Goal: Task Accomplishment & Management: Complete application form

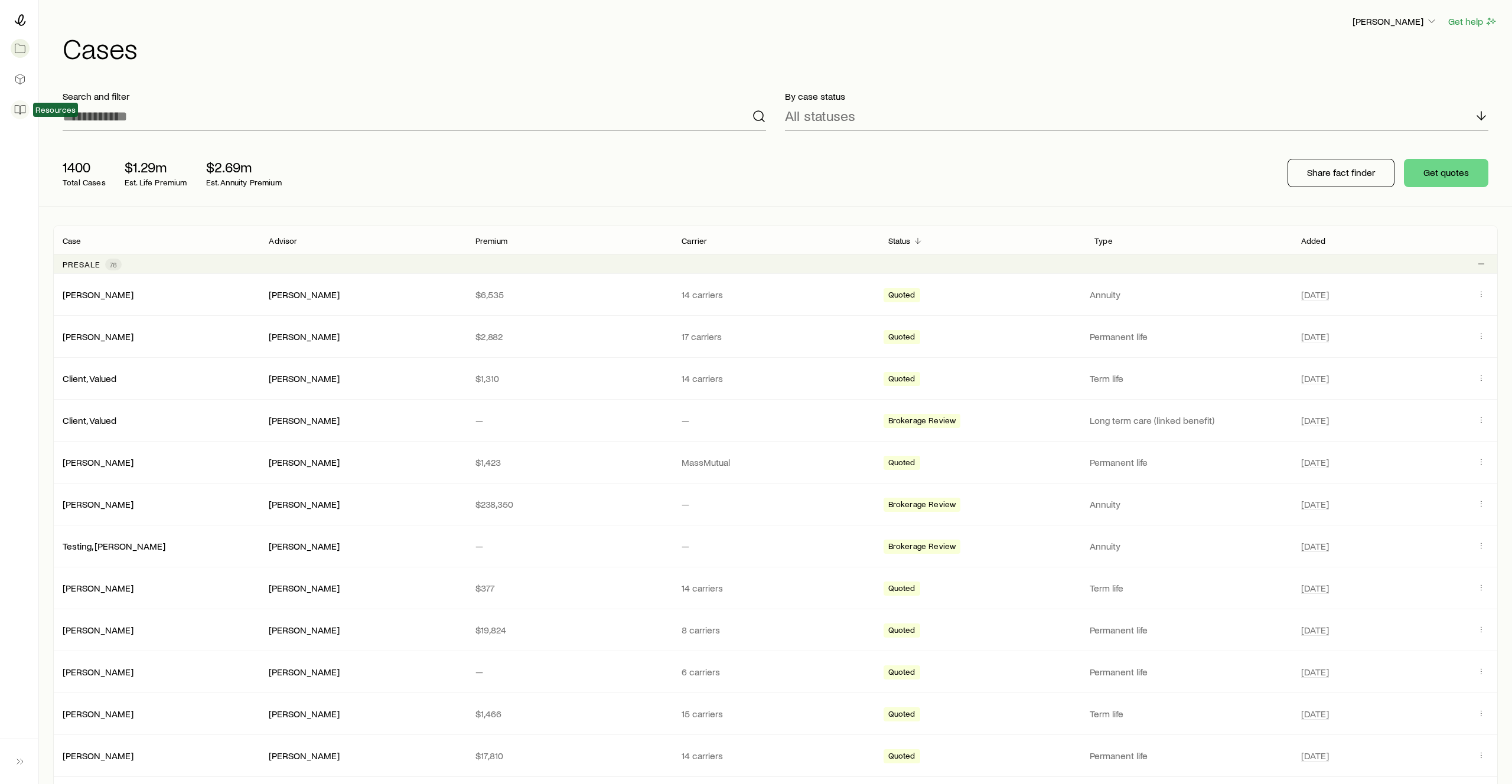
click at [25, 115] on icon at bounding box center [20, 110] width 12 height 12
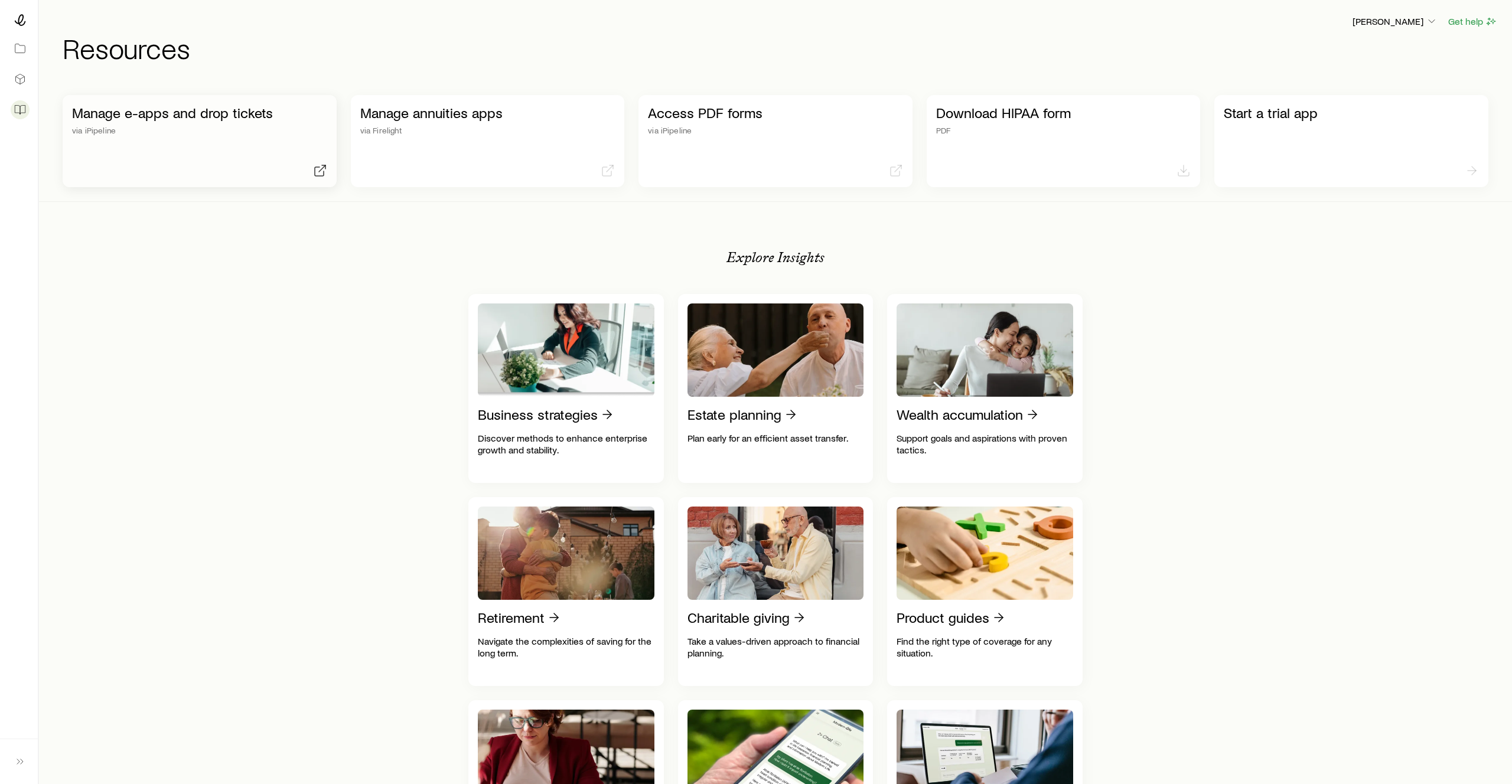
click at [239, 165] on div "Manage e-apps and drop tickets via iPipeline" at bounding box center [200, 141] width 274 height 92
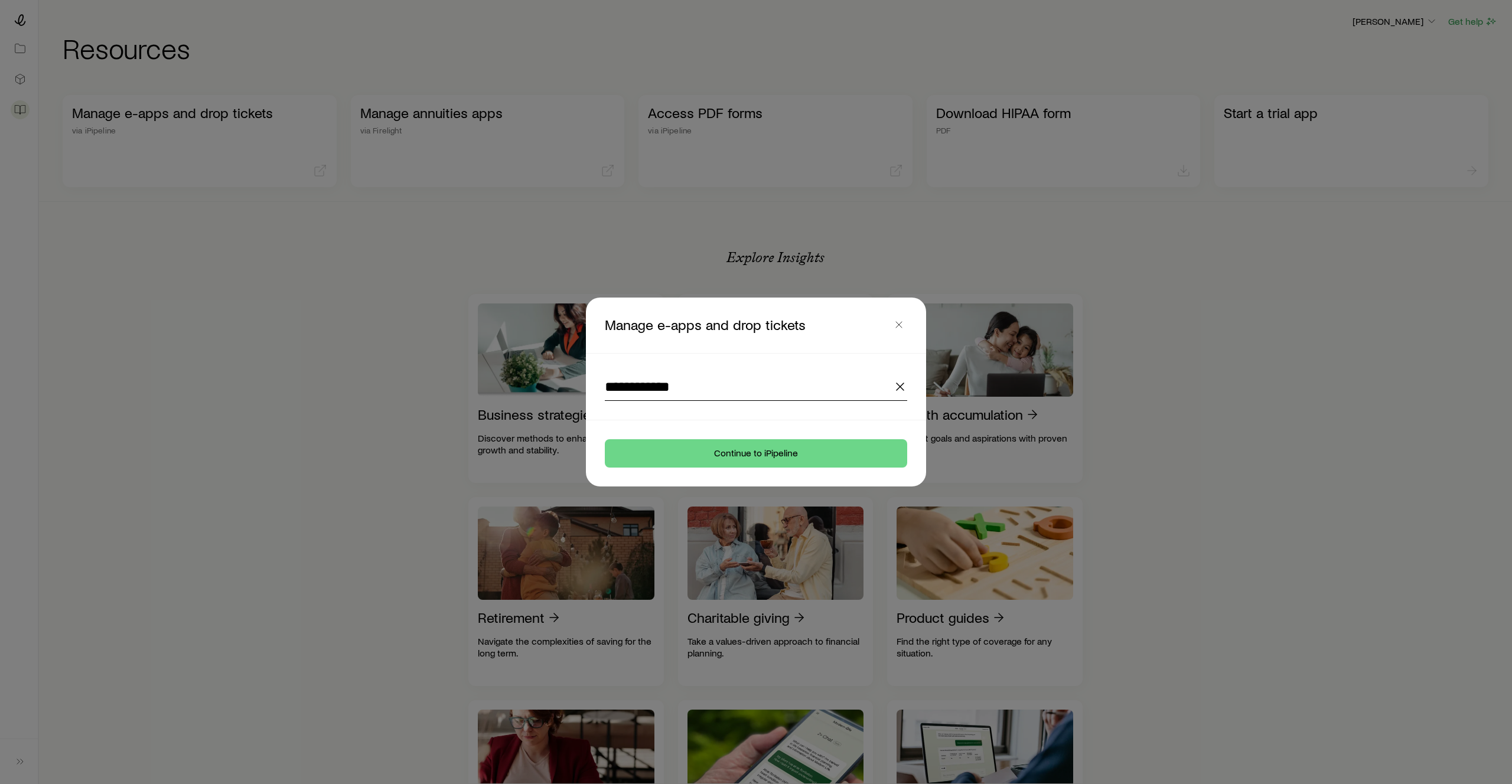
click at [774, 398] on input "**********" at bounding box center [756, 386] width 302 height 28
type input "*"
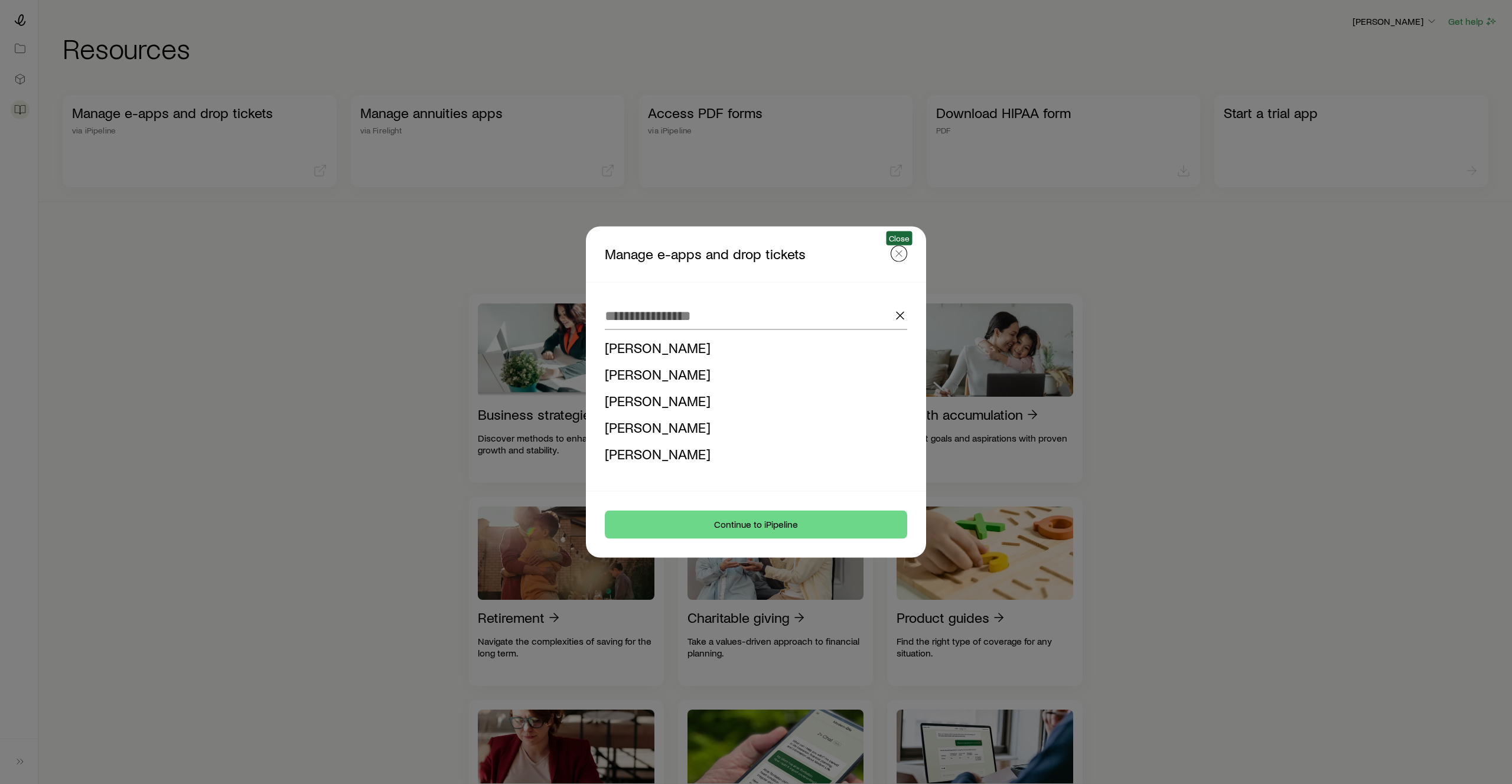
drag, startPoint x: 901, startPoint y: 254, endPoint x: 872, endPoint y: 231, distance: 37.0
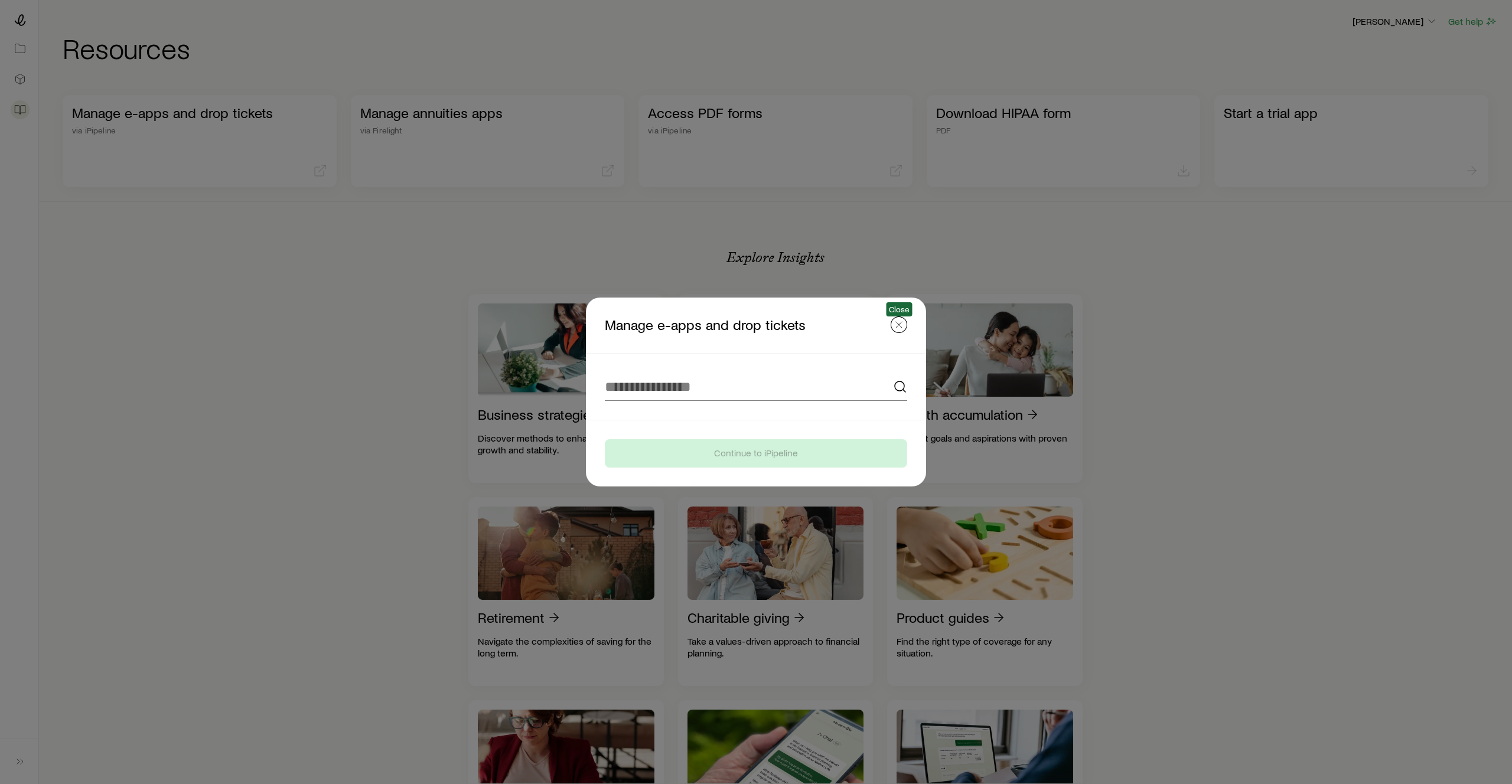
click at [897, 328] on icon "button" at bounding box center [899, 324] width 12 height 12
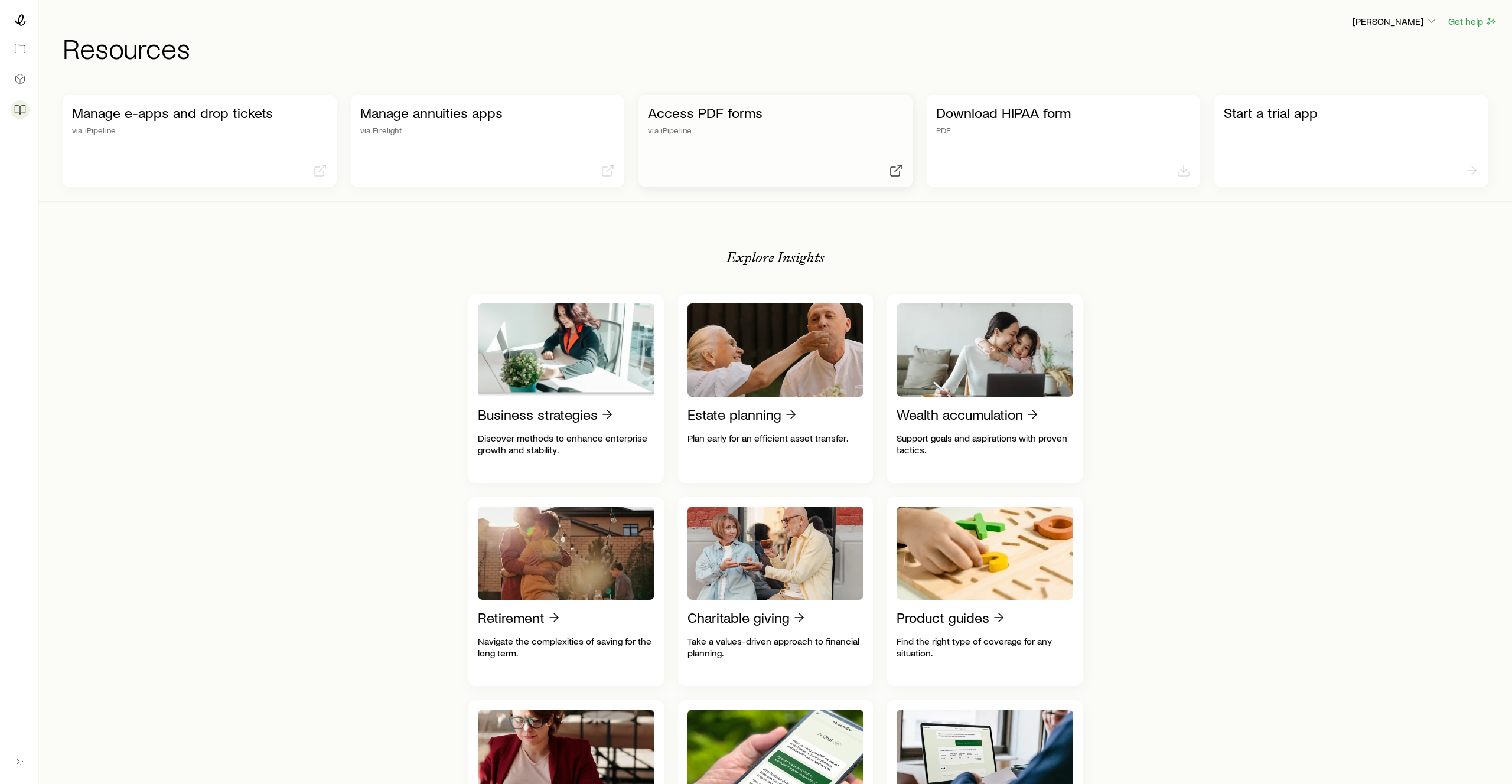
click at [800, 168] on div "Access PDF forms via iPipeline" at bounding box center [776, 141] width 274 height 92
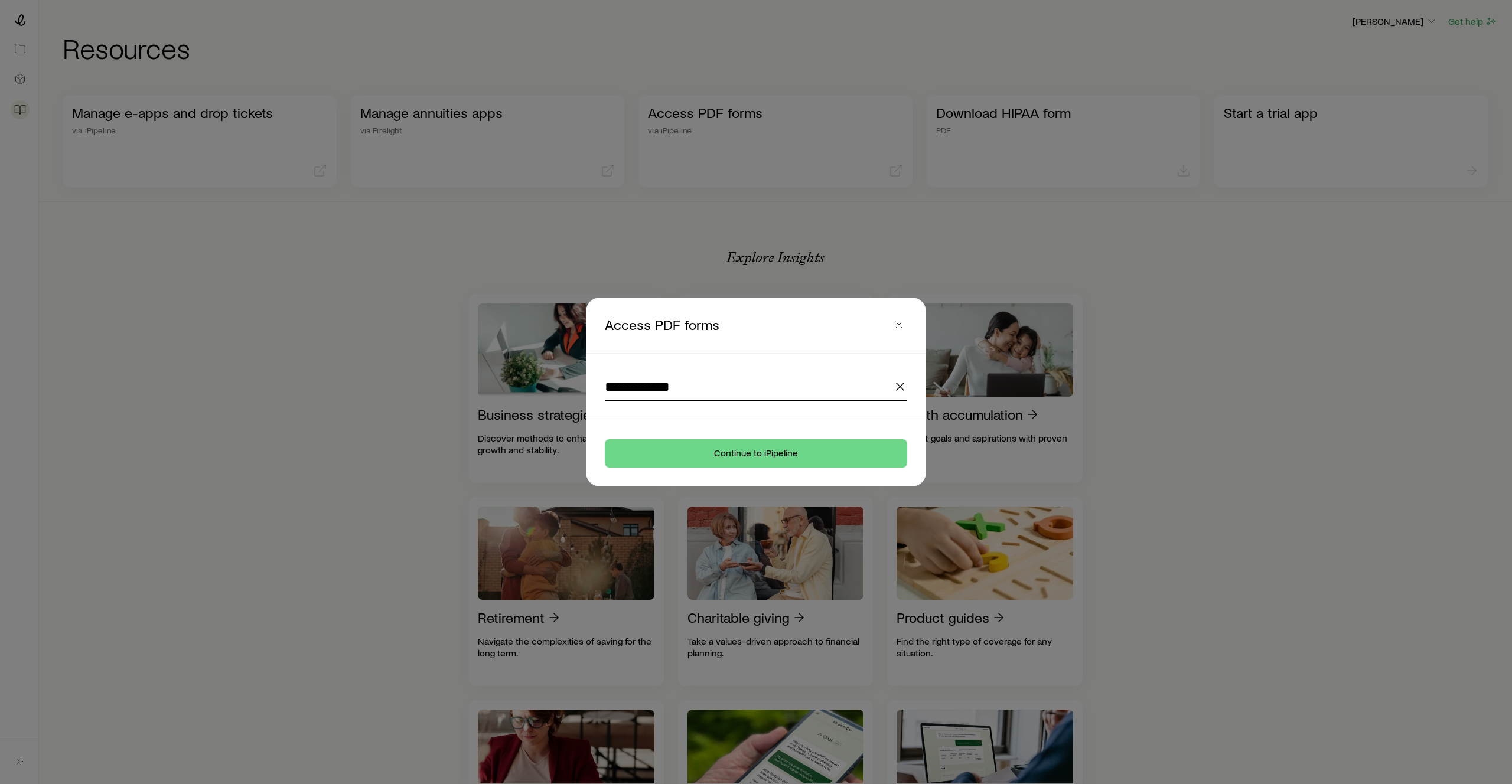
click at [722, 386] on input "**********" at bounding box center [756, 386] width 302 height 28
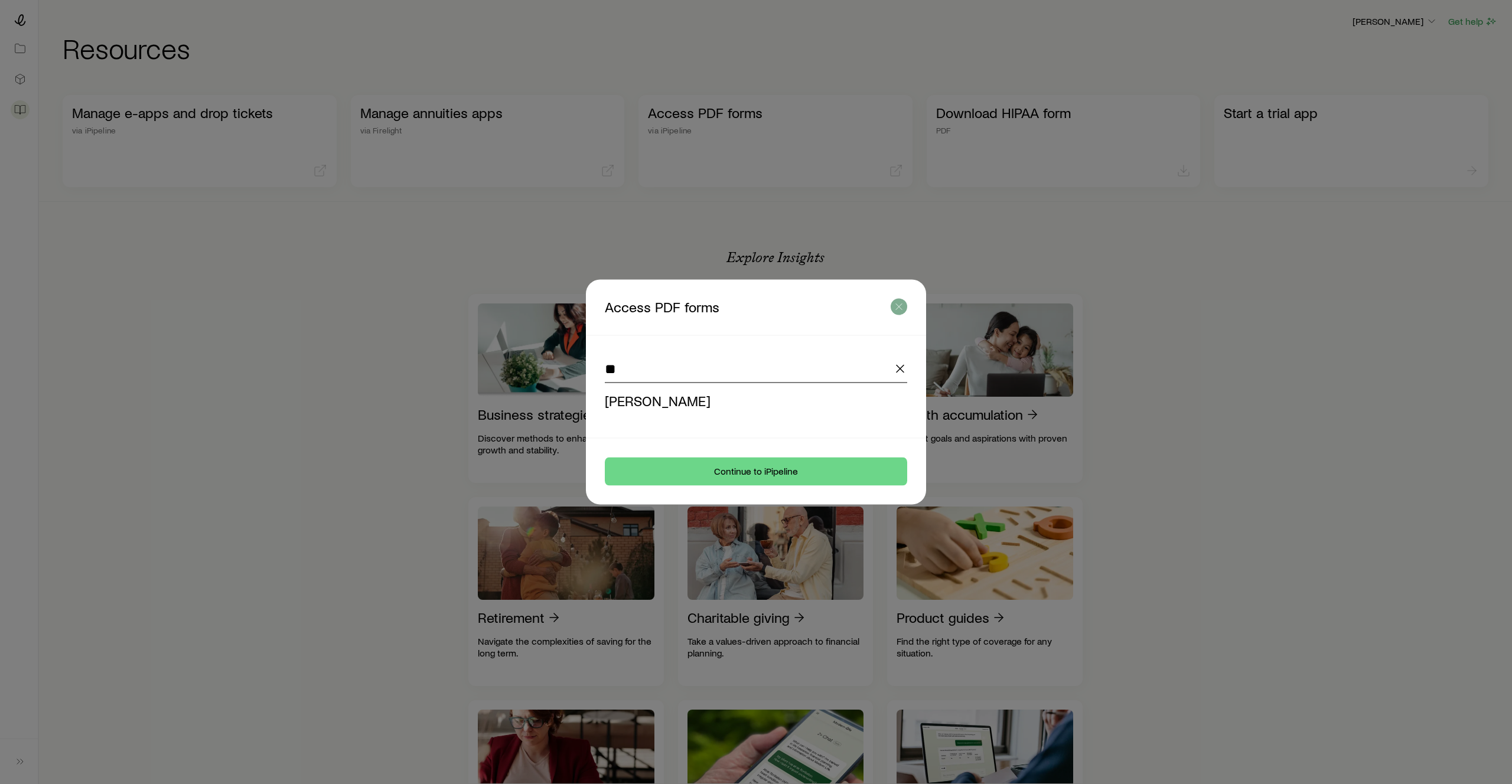
type input "**********"
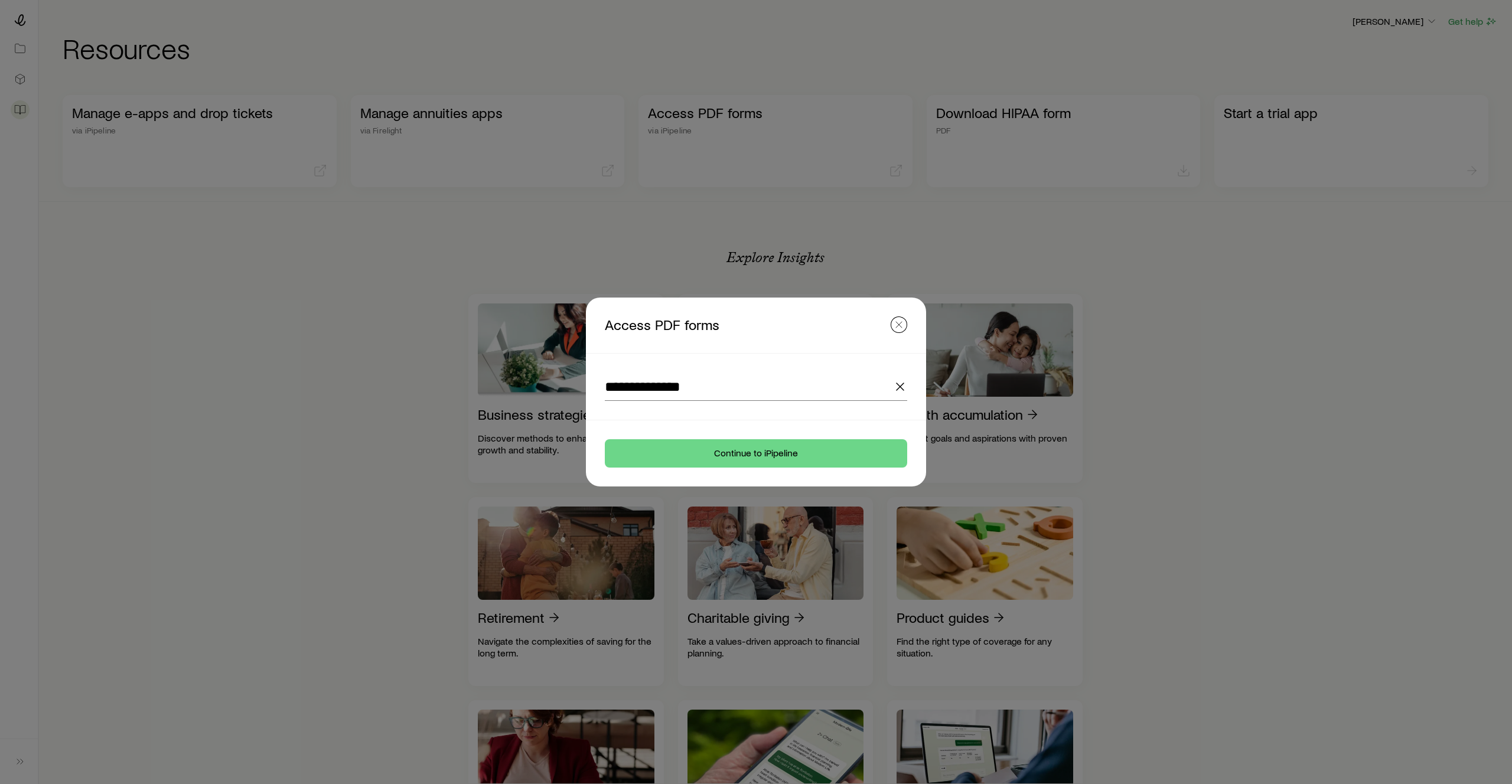
click at [898, 312] on header "Access PDF forms" at bounding box center [756, 325] width 340 height 55
click at [899, 324] on icon "button" at bounding box center [899, 324] width 12 height 12
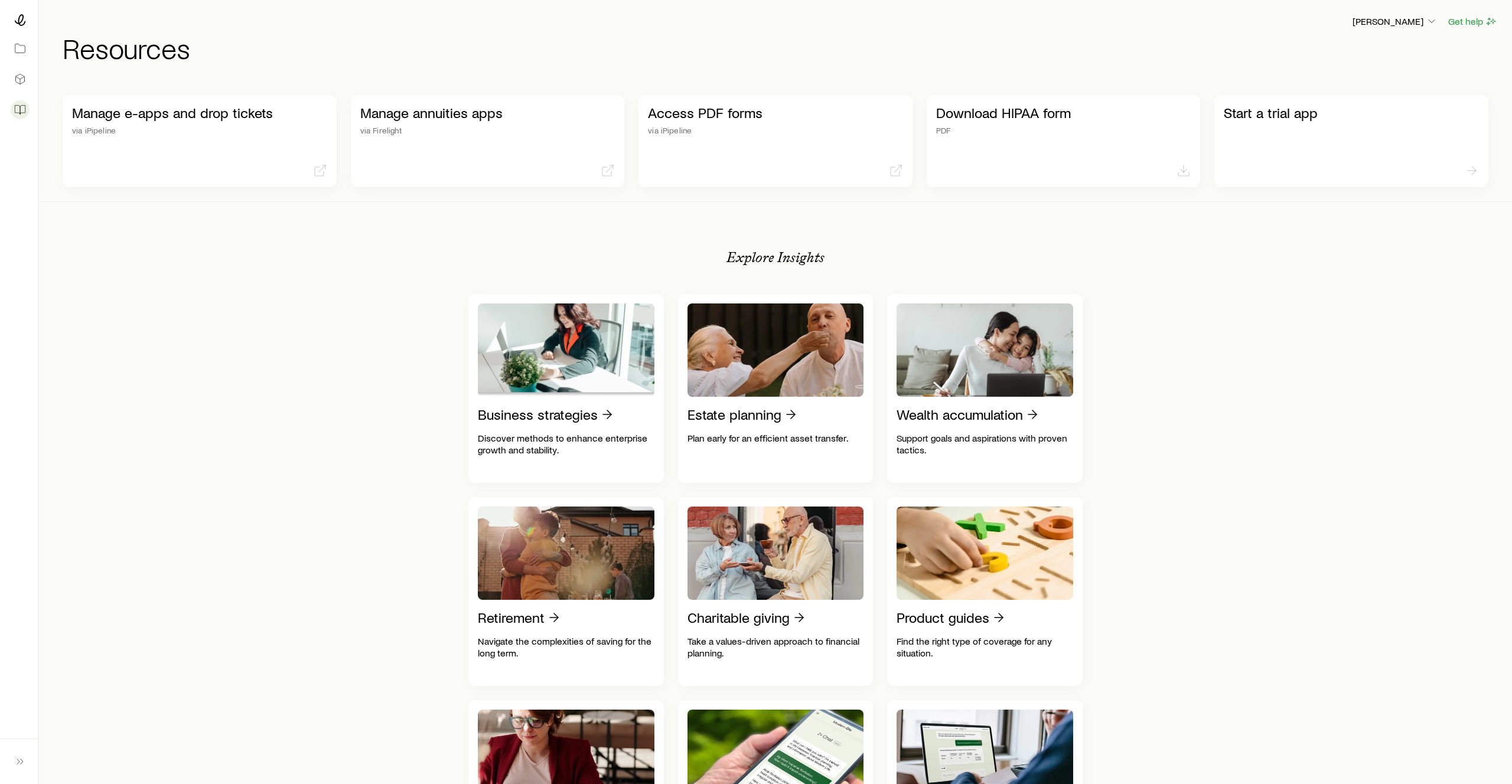
click at [351, 270] on div "Manage e-apps and drop tickets via iPipeline Manage annuities apps via Fireligh…" at bounding box center [776, 798] width 1445 height 1435
click at [20, 106] on icon at bounding box center [22, 110] width 5 height 9
click at [22, 76] on icon at bounding box center [20, 79] width 12 height 12
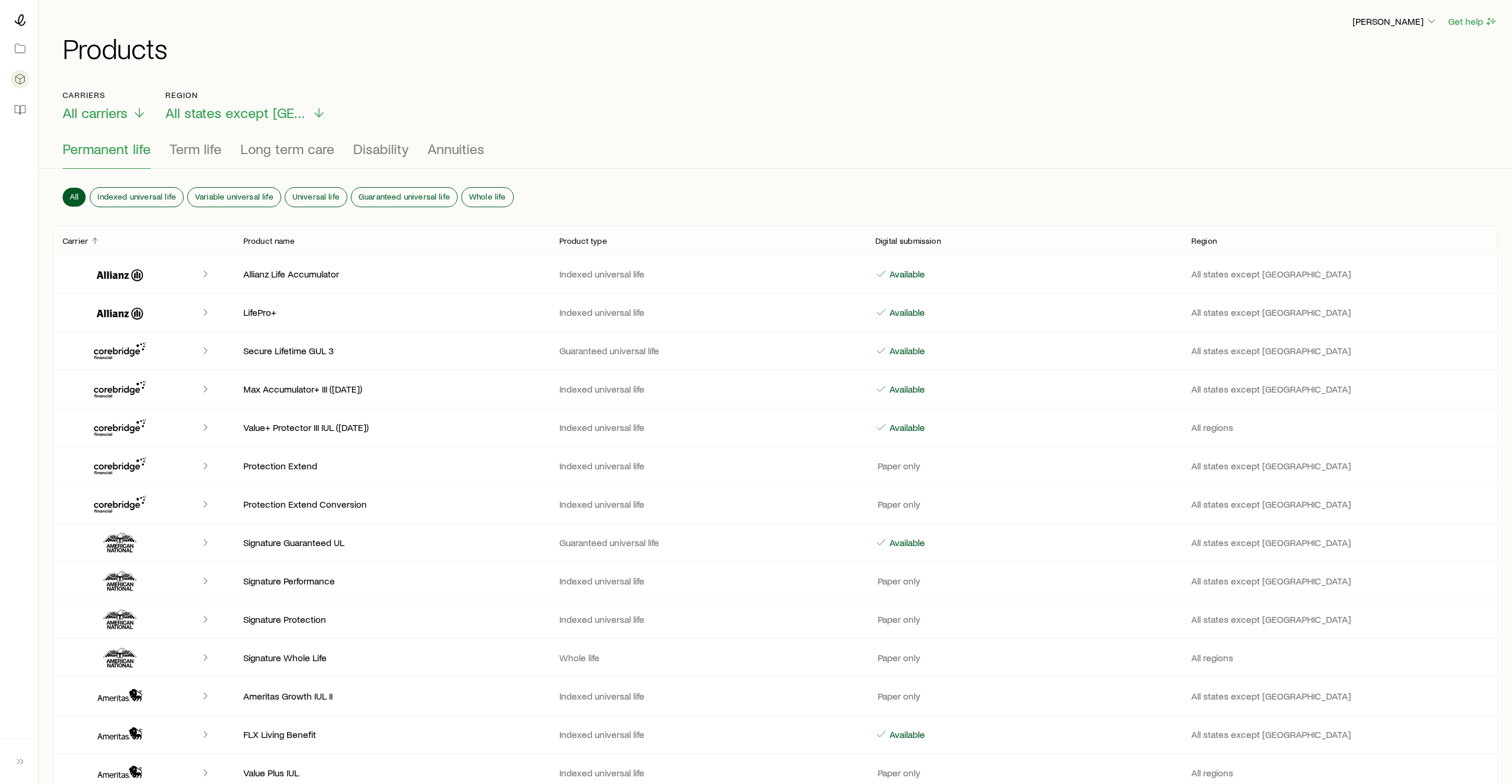
click at [29, 53] on div at bounding box center [19, 66] width 37 height 133
click at [24, 50] on icon at bounding box center [20, 48] width 12 height 12
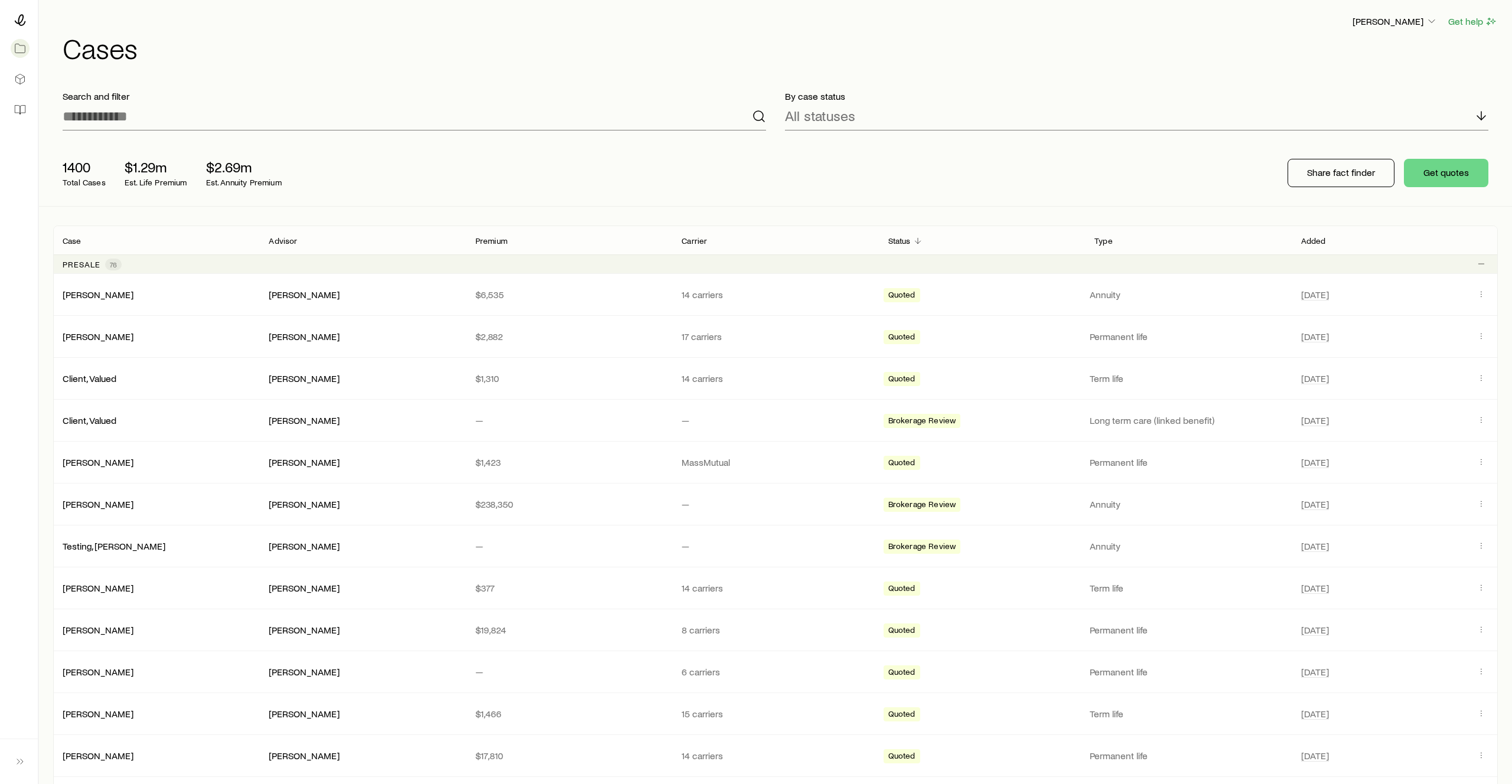
click at [1457, 158] on div "Share fact finder Get quotes" at bounding box center [1388, 173] width 220 height 48
click at [1434, 176] on button "Get quotes" at bounding box center [1446, 172] width 84 height 28
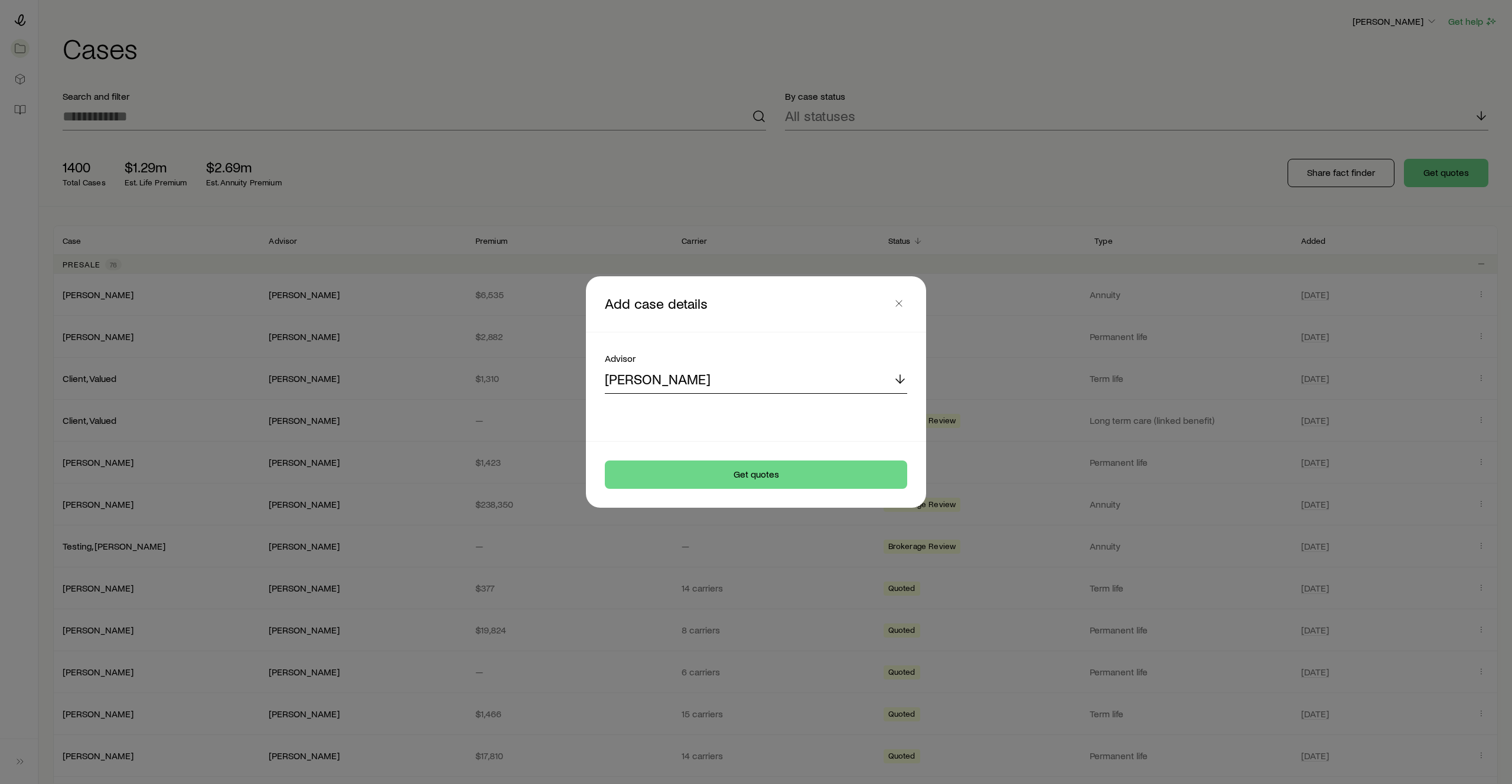
click at [767, 388] on div "[PERSON_NAME]" at bounding box center [756, 379] width 302 height 28
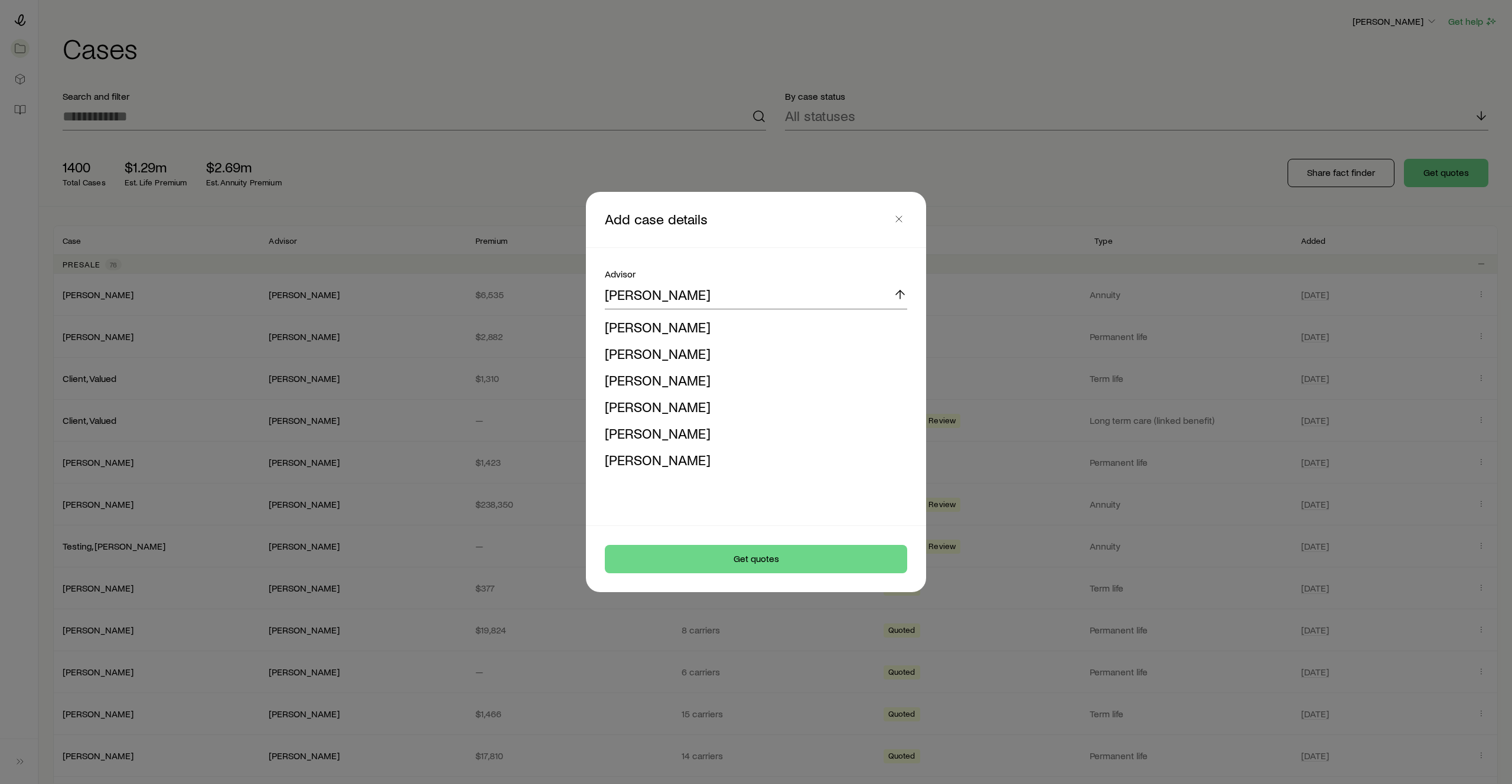
click at [767, 384] on li "[PERSON_NAME]" at bounding box center [753, 380] width 296 height 27
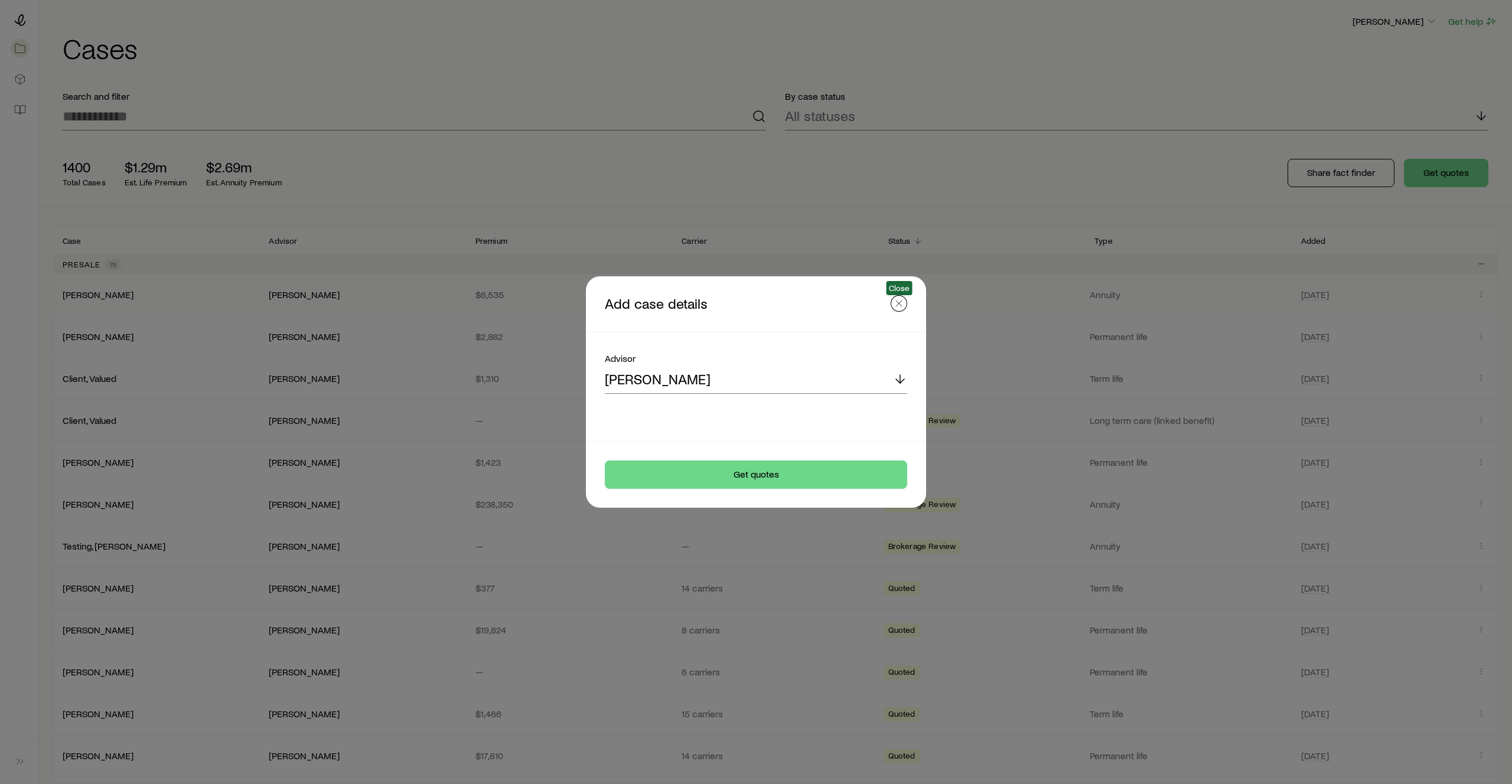
click at [902, 299] on icon "button" at bounding box center [899, 303] width 12 height 12
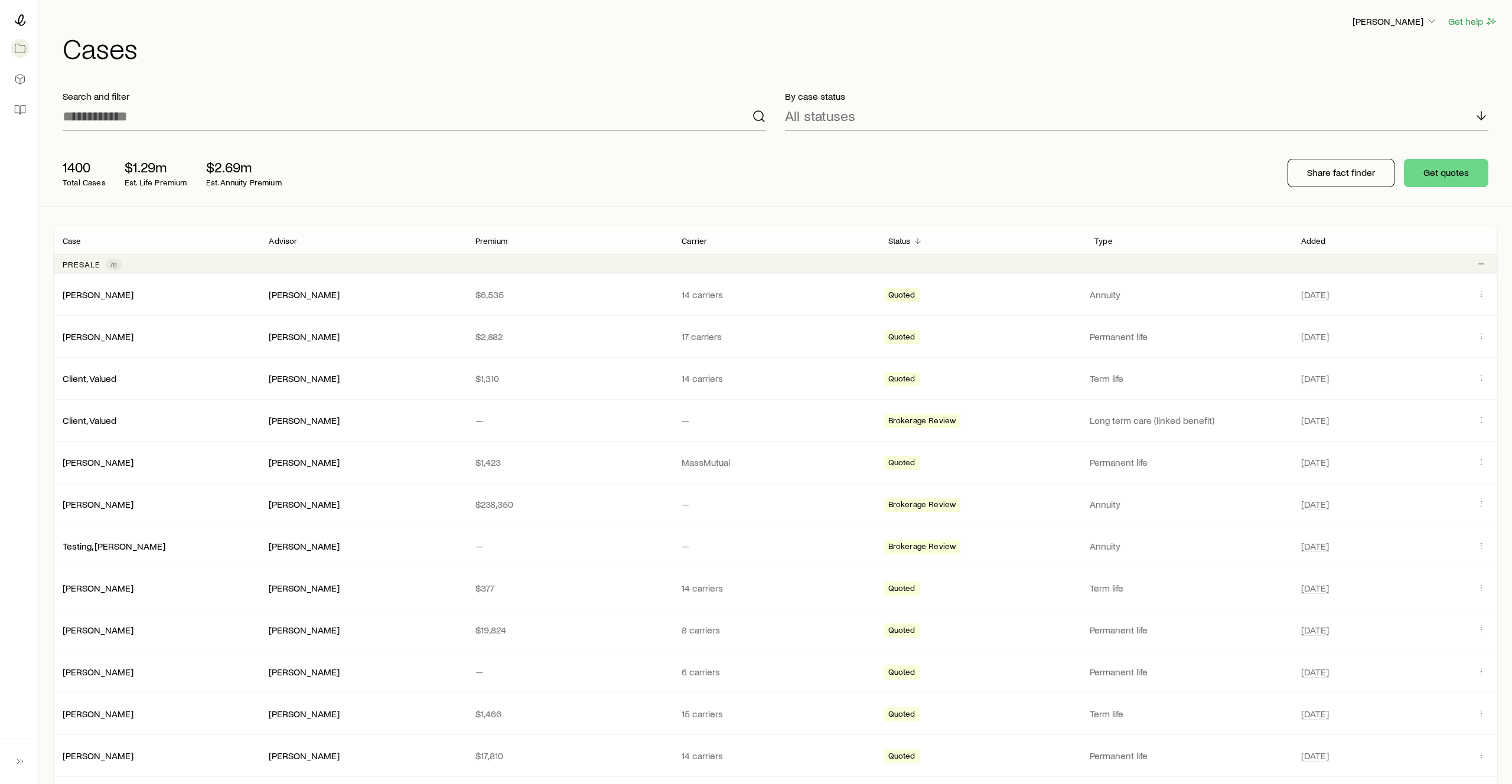
drag, startPoint x: 948, startPoint y: 192, endPoint x: 1030, endPoint y: 174, distance: 84.0
click at [947, 192] on div "1400 Total Cases $1.29m Est. Life Premium $2.69m Est. Annuity Premium Share fac…" at bounding box center [776, 173] width 1445 height 66
drag, startPoint x: 361, startPoint y: 206, endPoint x: 348, endPoint y: 218, distance: 17.7
click at [361, 206] on div "Search and filter By case status All statuses 1400 Total Cases $1.29m Est. Life…" at bounding box center [775, 143] width 1473 height 125
click at [1359, 164] on button "Share fact finder" at bounding box center [1341, 172] width 107 height 28
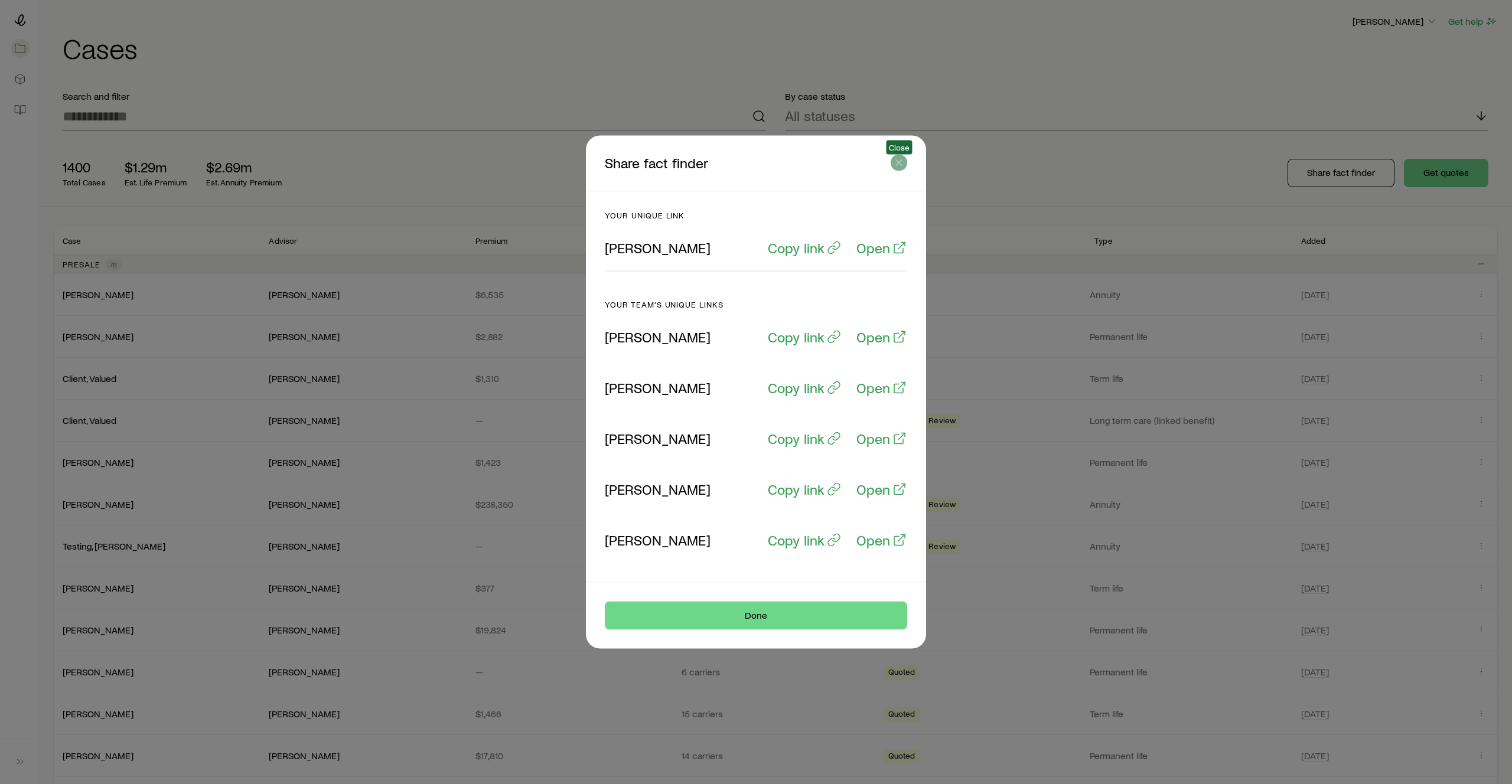
click at [898, 159] on icon "button" at bounding box center [899, 163] width 12 height 12
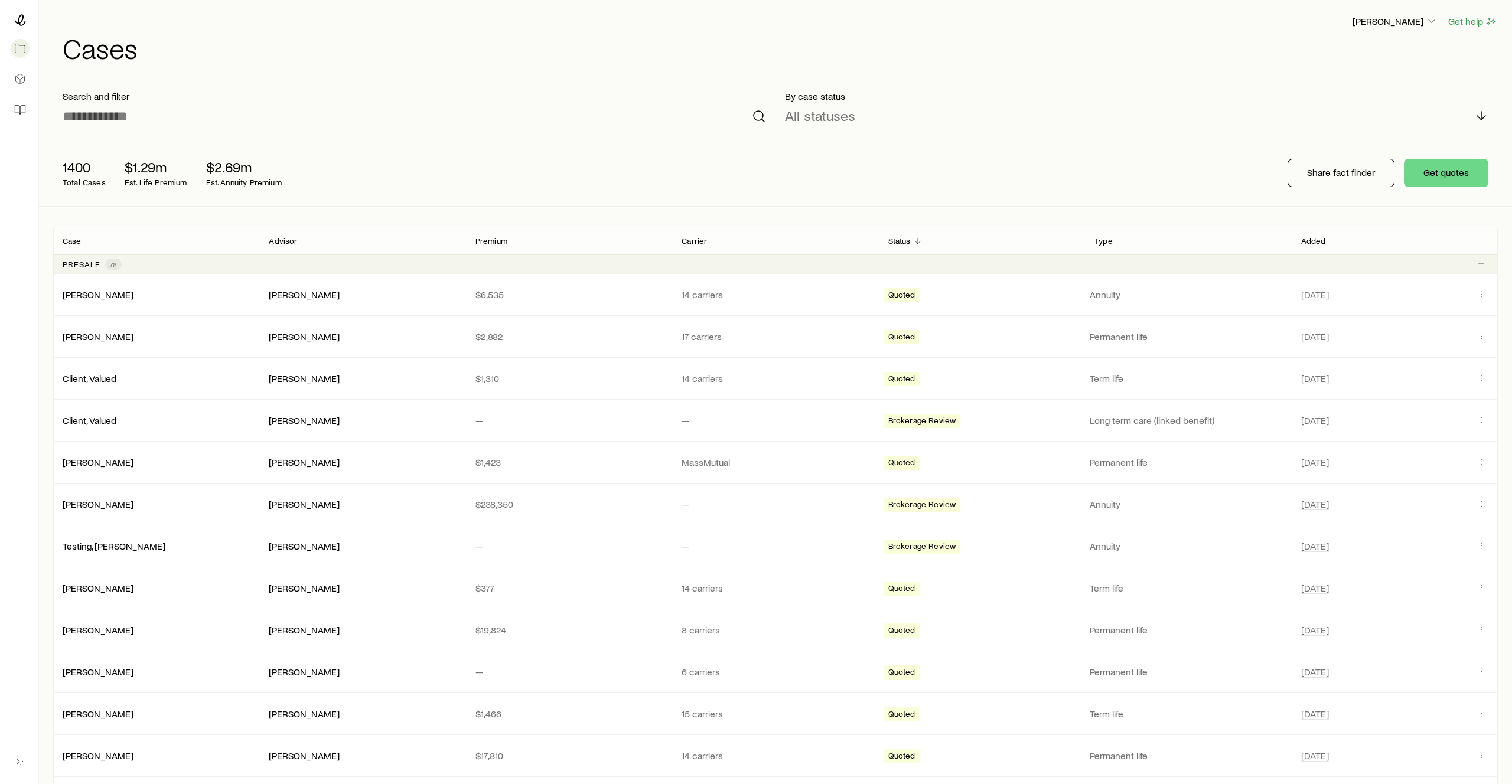
click at [33, 118] on div at bounding box center [19, 66] width 37 height 133
click at [28, 112] on link at bounding box center [19, 110] width 19 height 26
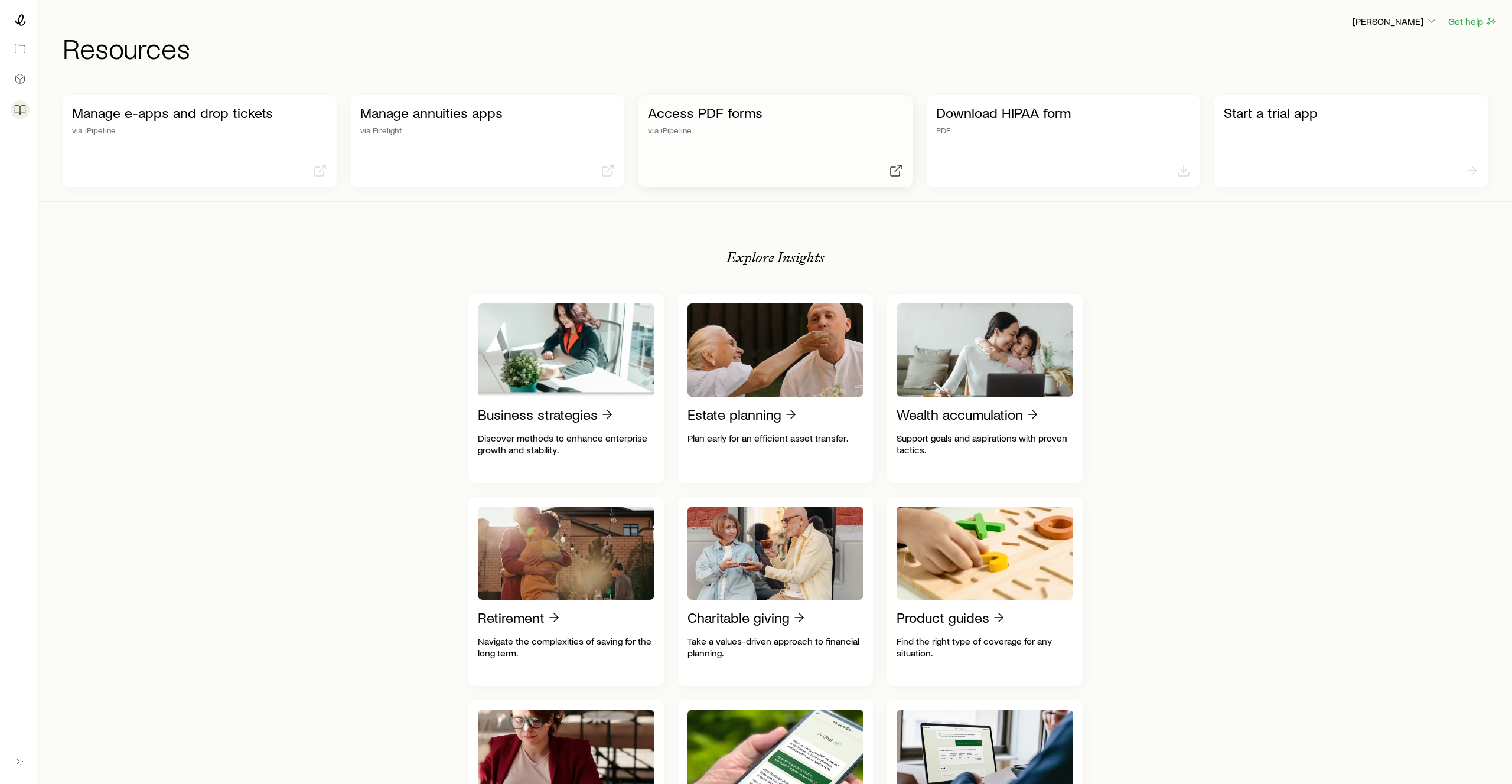
click at [692, 130] on p "via iPipeline" at bounding box center [776, 130] width 255 height 9
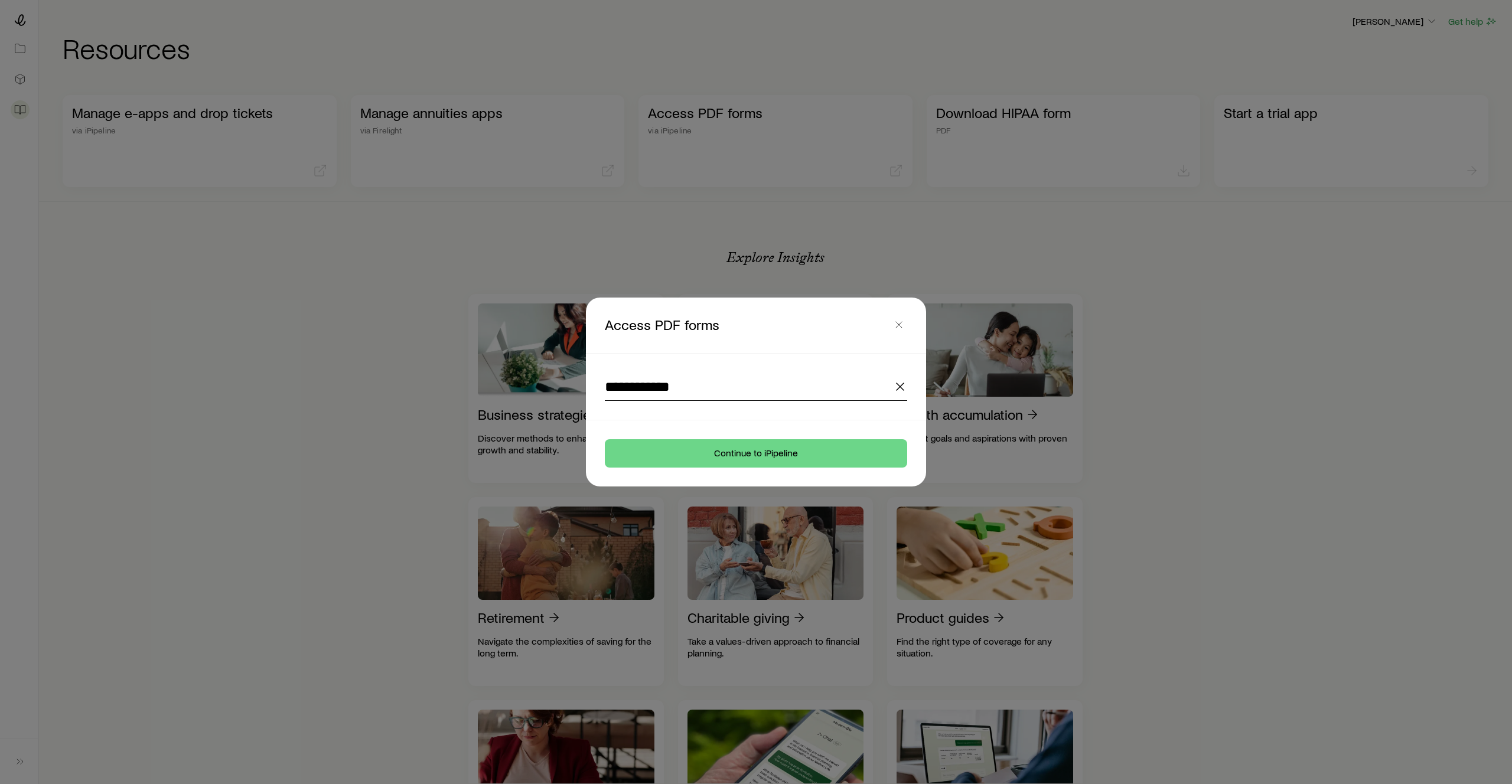
click at [691, 386] on input "**********" at bounding box center [756, 386] width 302 height 28
type input "*"
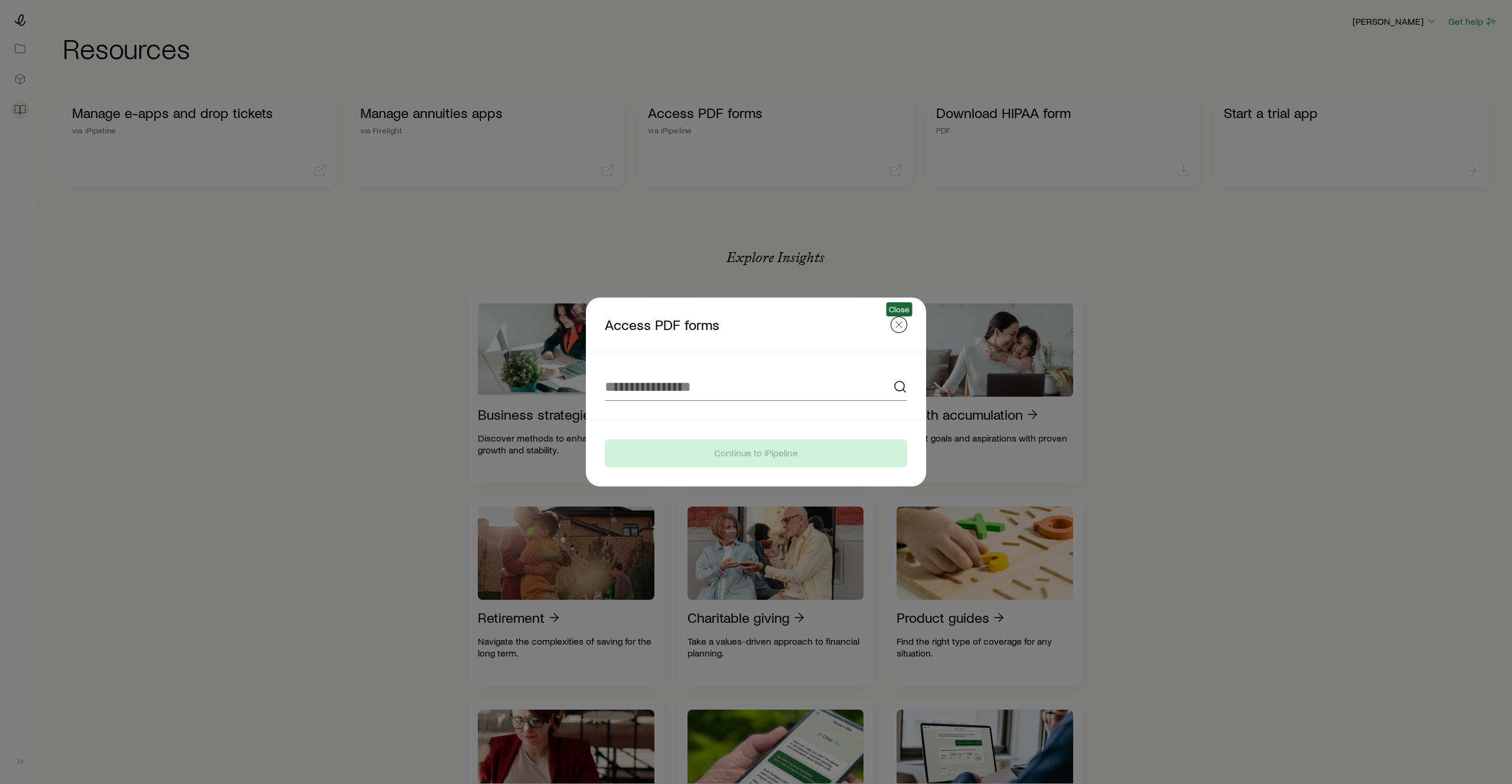
drag, startPoint x: 896, startPoint y: 321, endPoint x: 454, endPoint y: 280, distance: 443.9
click at [896, 321] on icon "button" at bounding box center [899, 324] width 12 height 12
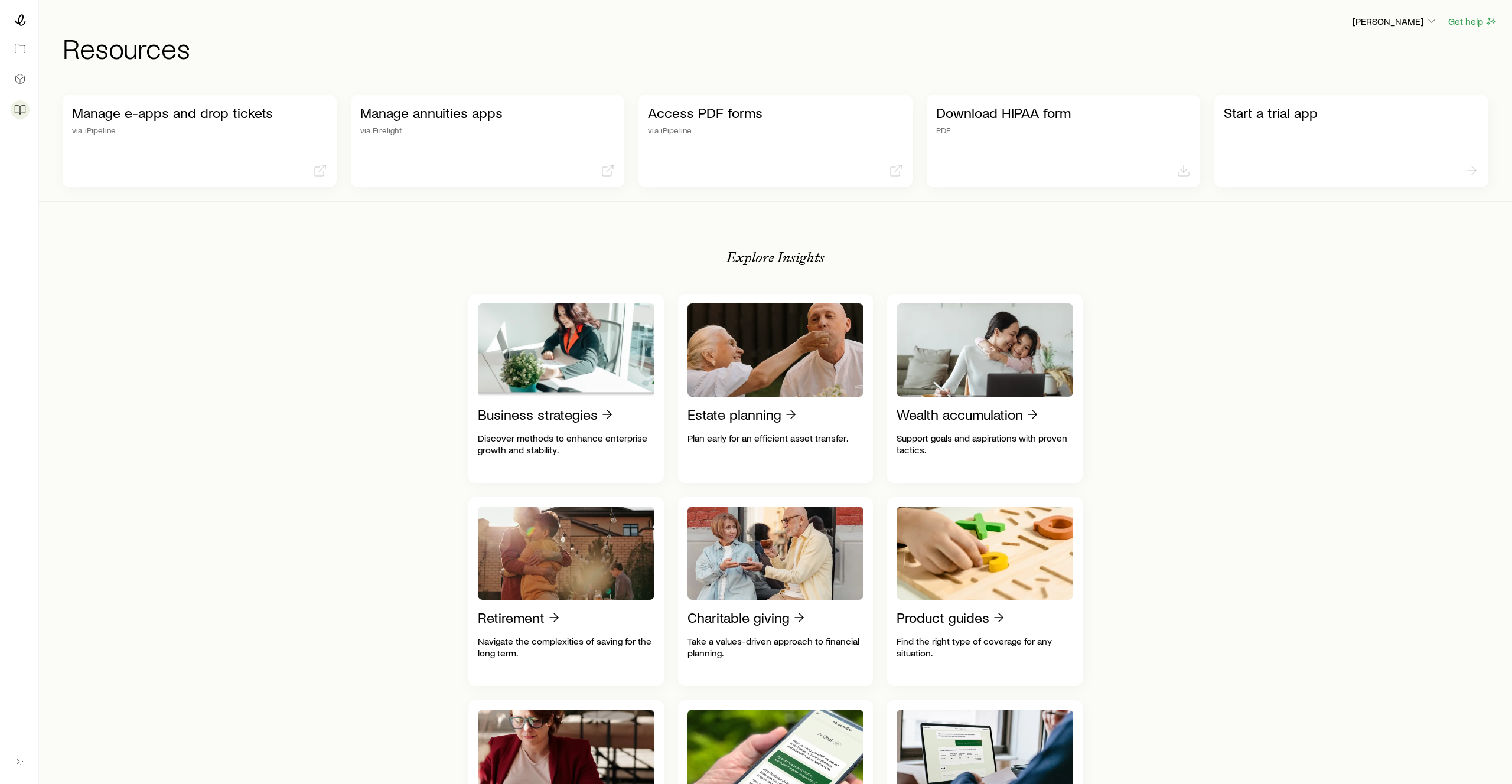
drag, startPoint x: 400, startPoint y: 270, endPoint x: 280, endPoint y: 208, distance: 135.1
click at [398, 270] on div "Manage e-apps and drop tickets via iPipeline Manage annuities apps via Fireligh…" at bounding box center [776, 798] width 1445 height 1435
click at [256, 174] on div "Manage e-apps and drop tickets via iPipeline" at bounding box center [200, 141] width 274 height 92
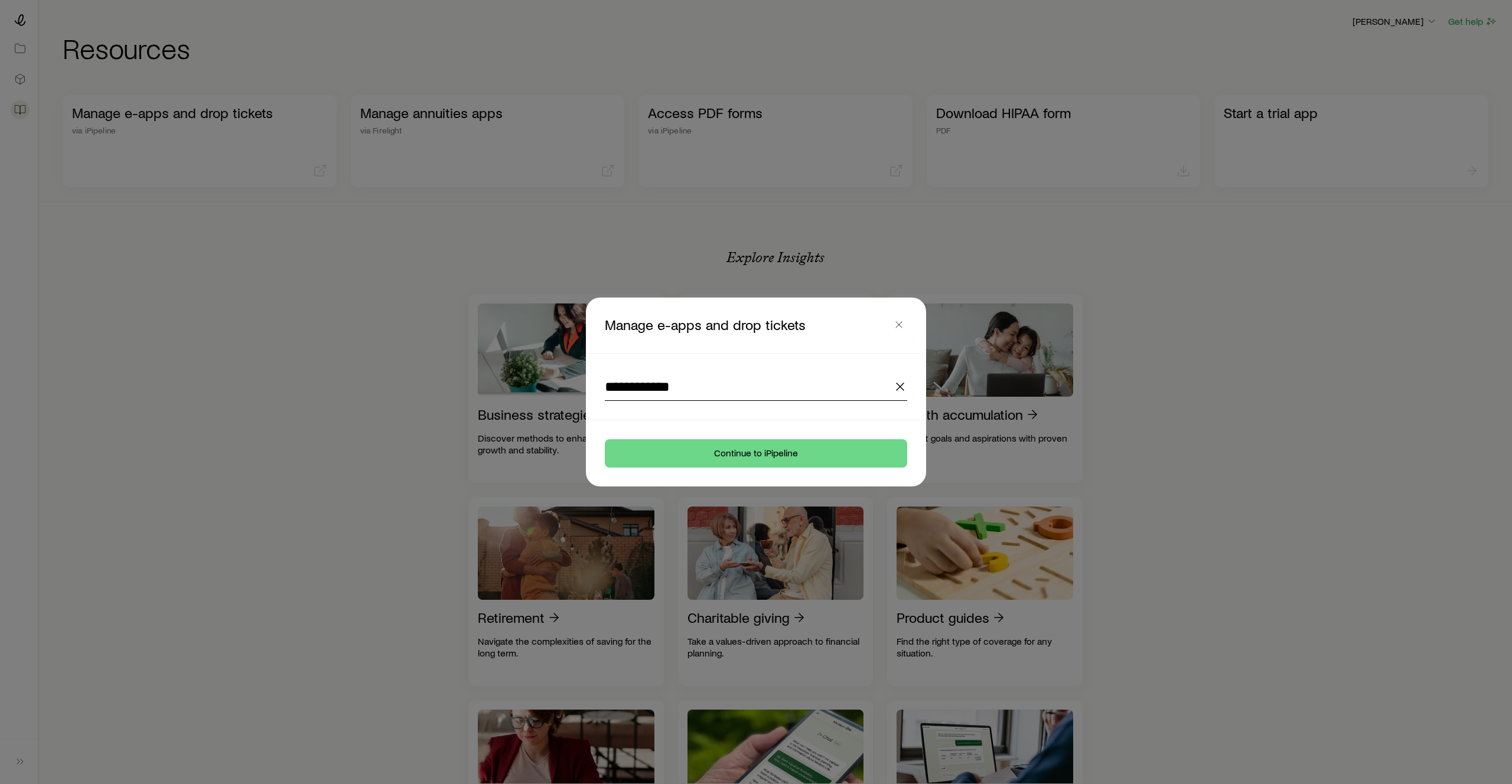
drag, startPoint x: 750, startPoint y: 375, endPoint x: 748, endPoint y: 384, distance: 9.2
click at [750, 375] on input "**********" at bounding box center [756, 386] width 302 height 28
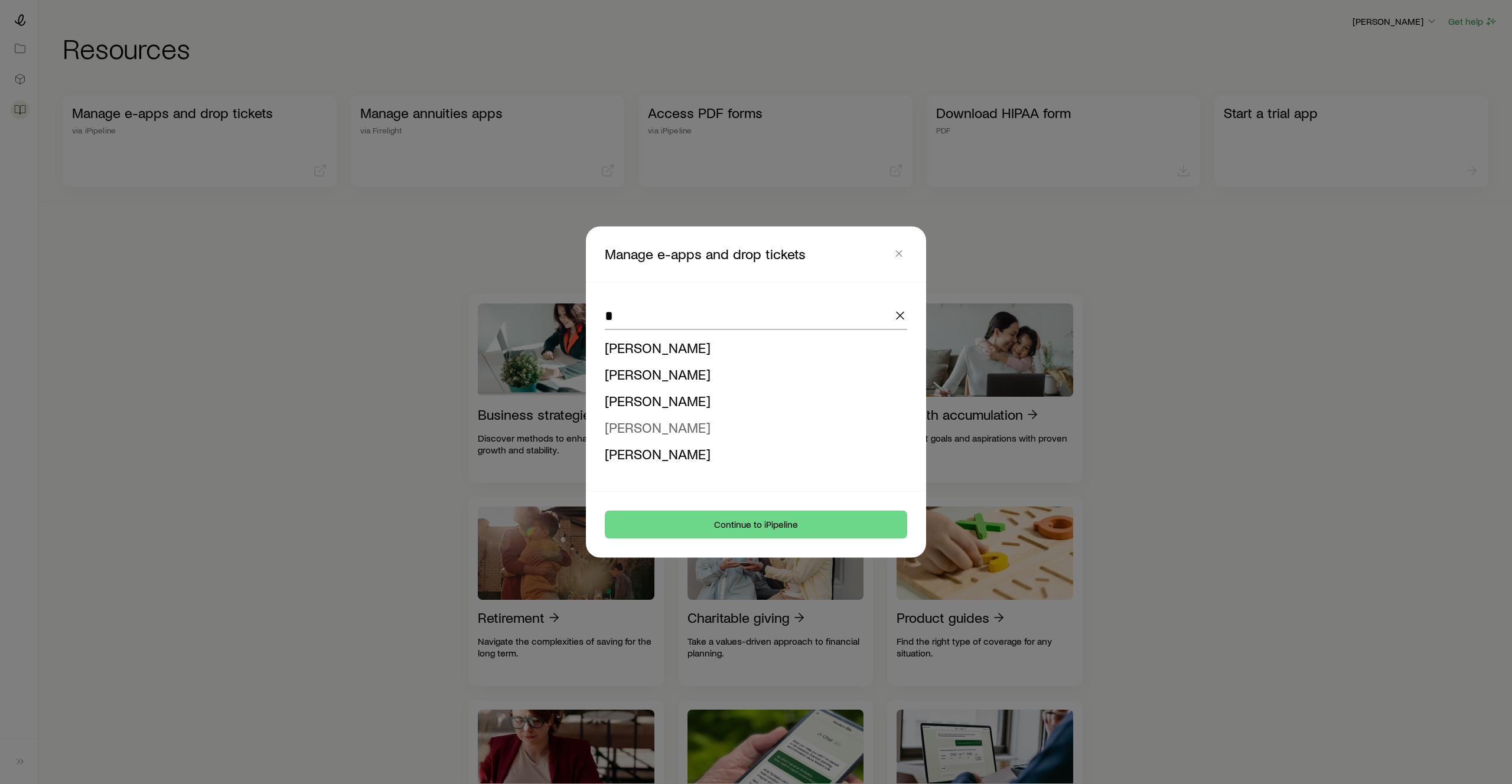
click at [663, 428] on span "[PERSON_NAME]" at bounding box center [658, 427] width 106 height 17
type input "**********"
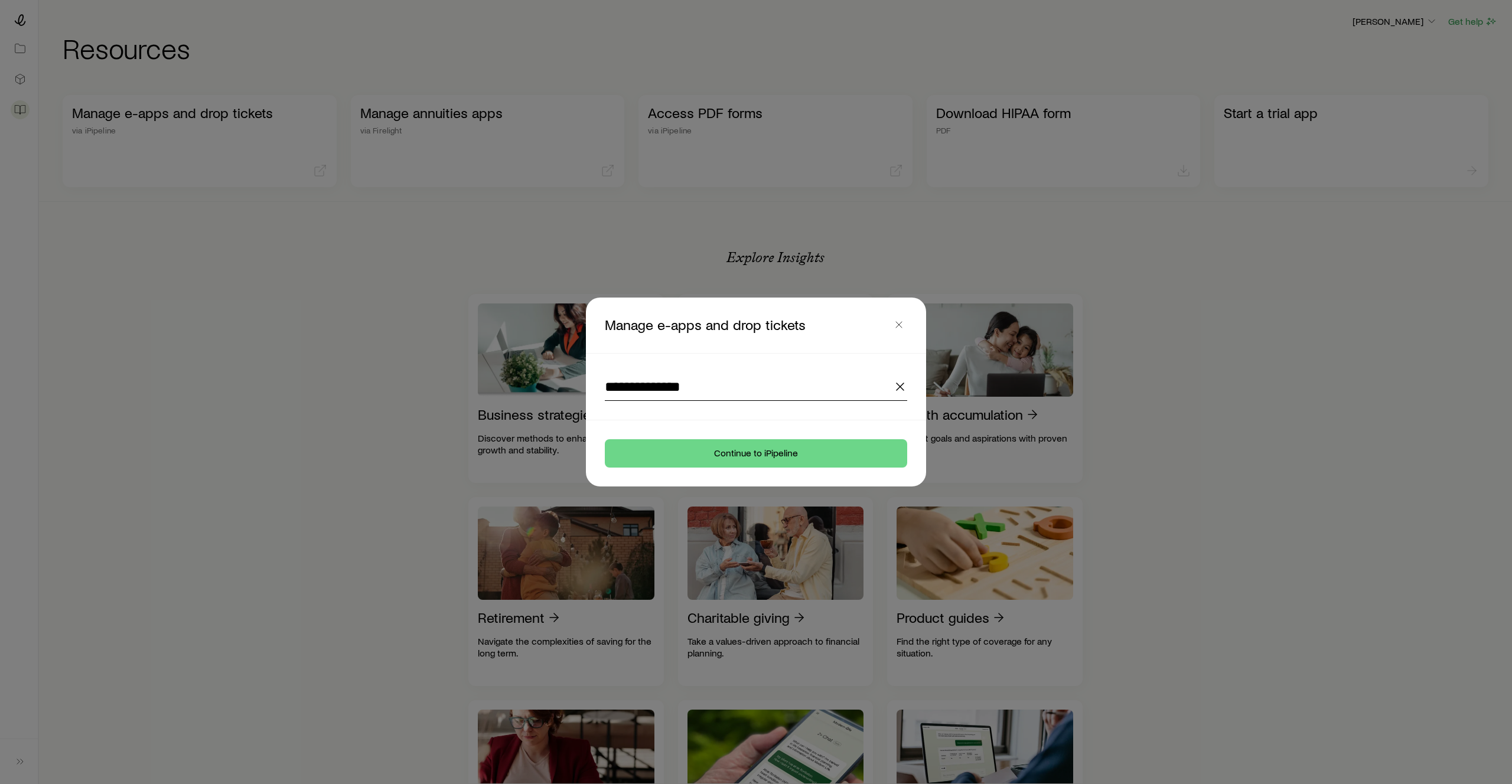
click at [684, 382] on input "**********" at bounding box center [756, 386] width 302 height 28
click at [901, 387] on line "button" at bounding box center [901, 387] width 7 height 7
drag, startPoint x: 841, startPoint y: 424, endPoint x: 799, endPoint y: 442, distance: 45.7
click at [841, 424] on footer "Continue to iPipeline" at bounding box center [756, 453] width 340 height 66
click at [814, 427] on footer "Continue to iPipeline" at bounding box center [756, 453] width 340 height 66
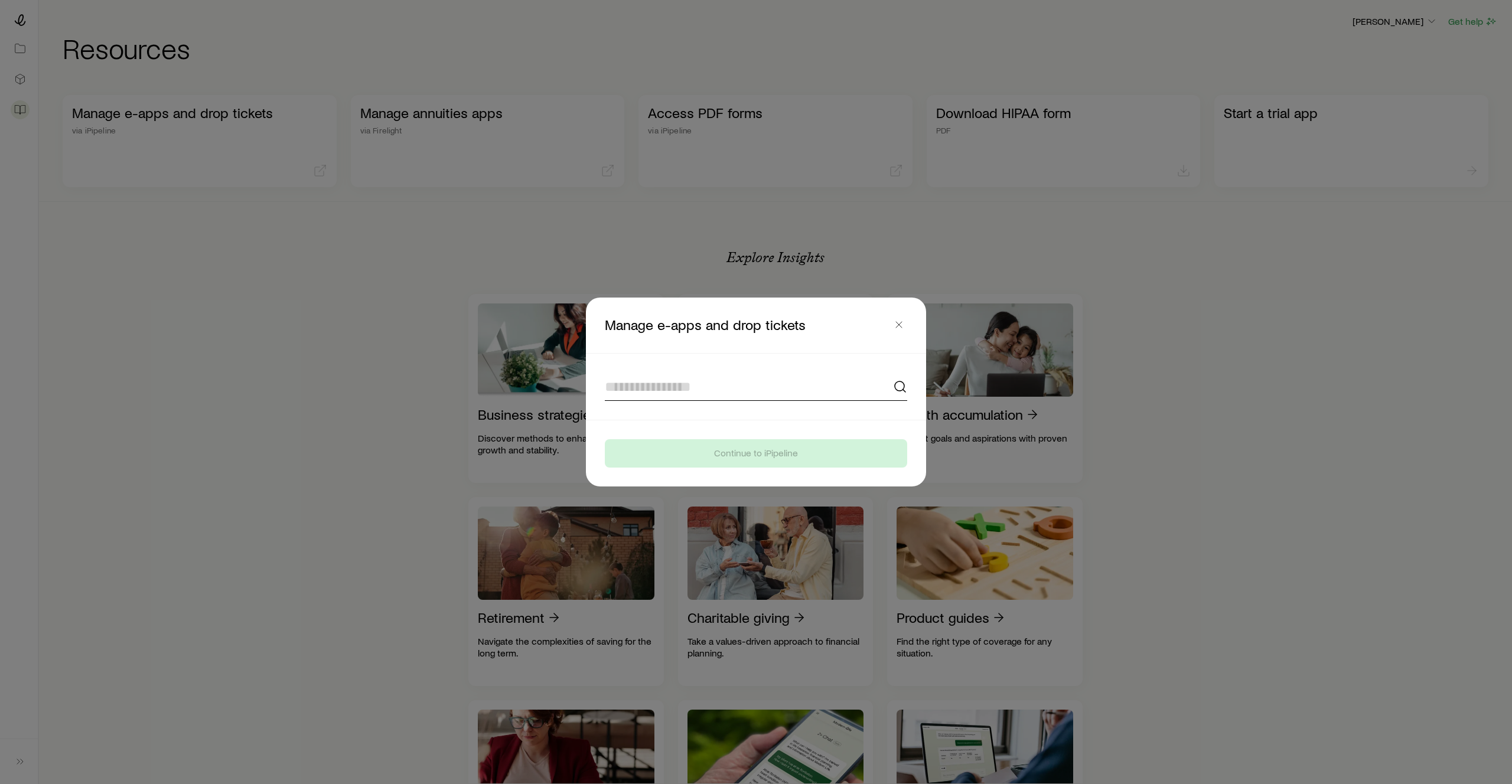
click at [815, 394] on input at bounding box center [756, 386] width 302 height 28
click at [896, 325] on icon "button" at bounding box center [899, 324] width 12 height 12
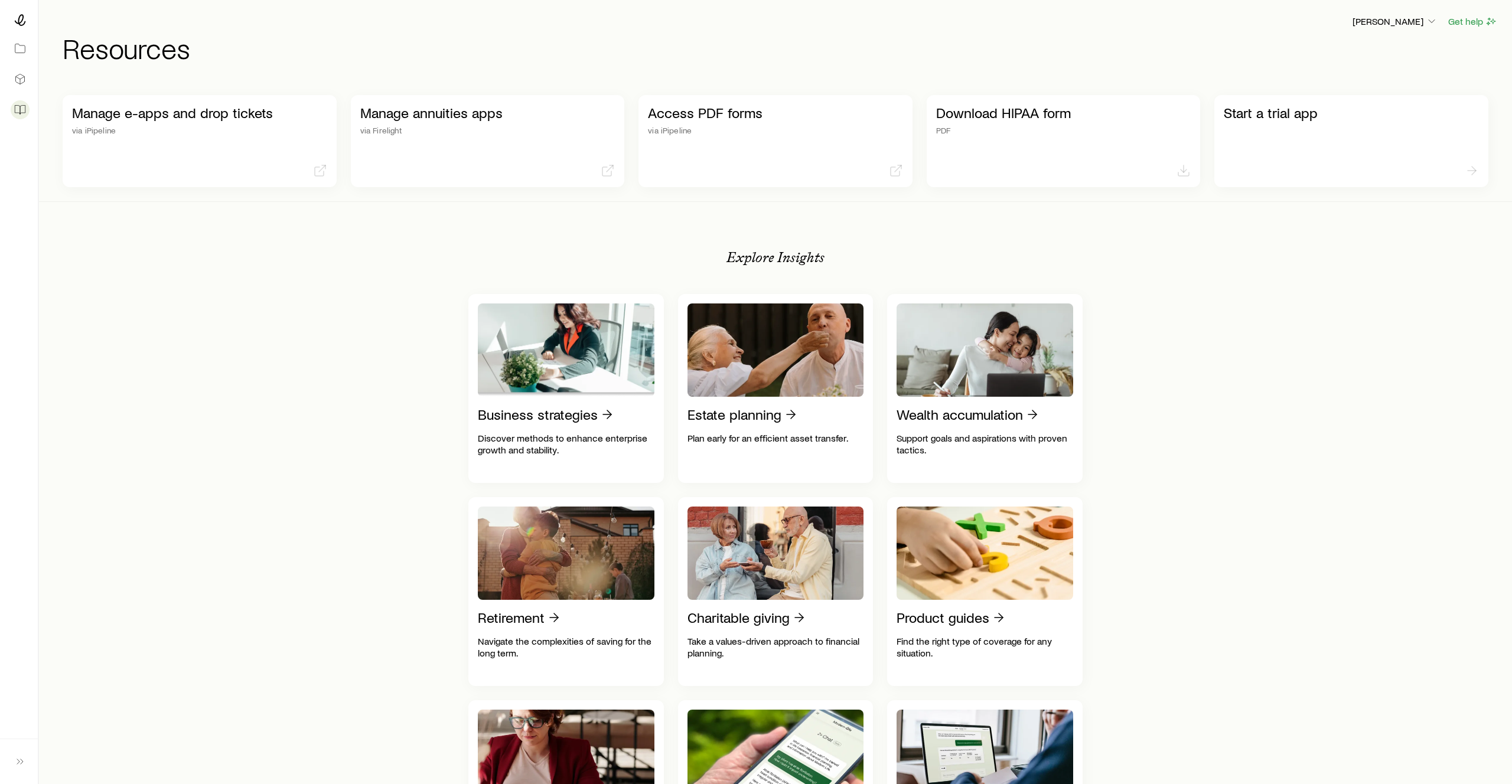
drag, startPoint x: 1258, startPoint y: 342, endPoint x: 1254, endPoint y: 354, distance: 12.6
click at [1258, 342] on div "Manage e-apps and drop tickets via iPipeline Manage annuities apps via Fireligh…" at bounding box center [776, 798] width 1445 height 1435
